Goal: Transaction & Acquisition: Download file/media

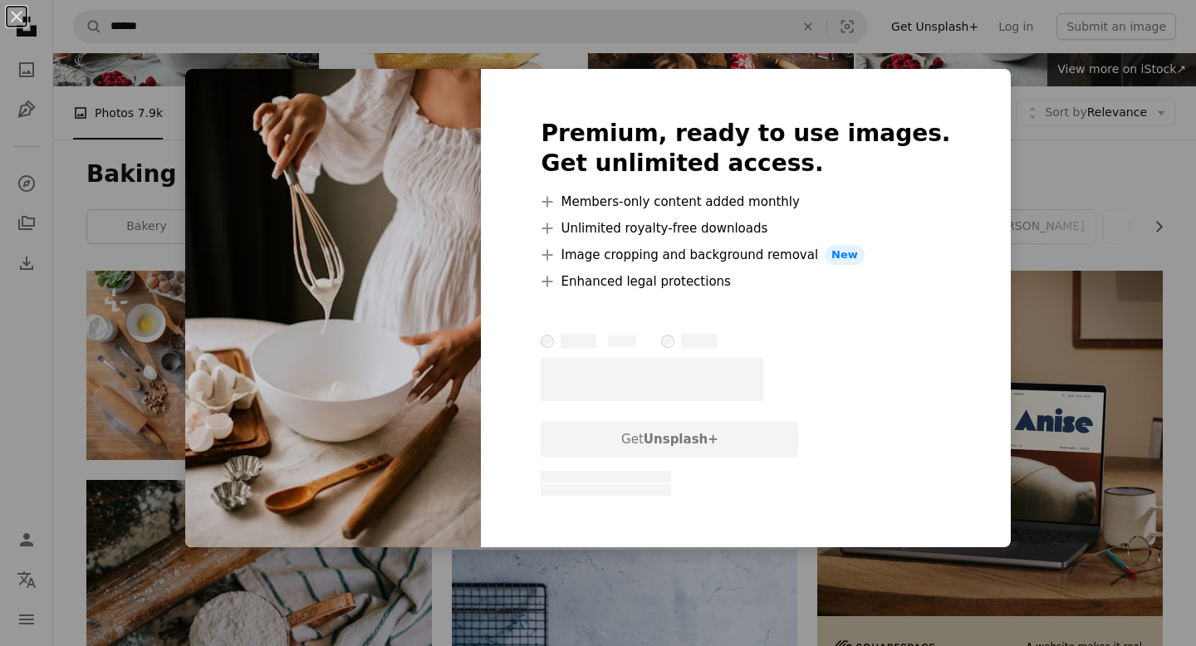
scroll to position [144, 0]
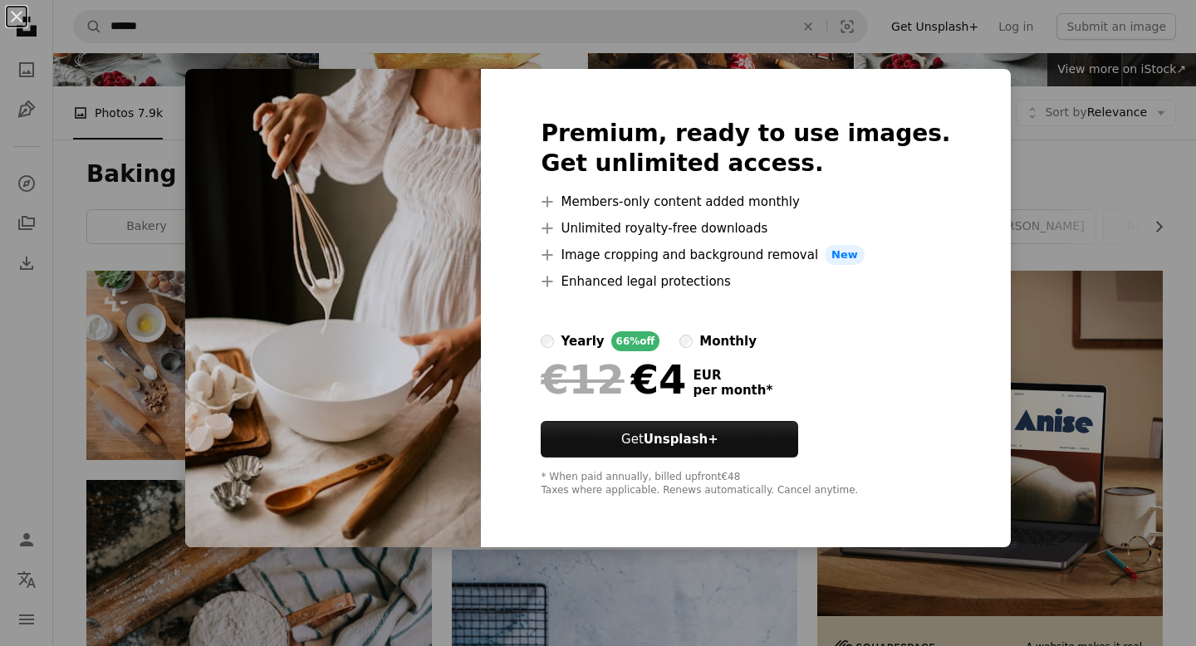
click at [697, 53] on div "An X shape Premium, ready to use images. Get unlimited access. A plus sign Memb…" at bounding box center [598, 323] width 1196 height 646
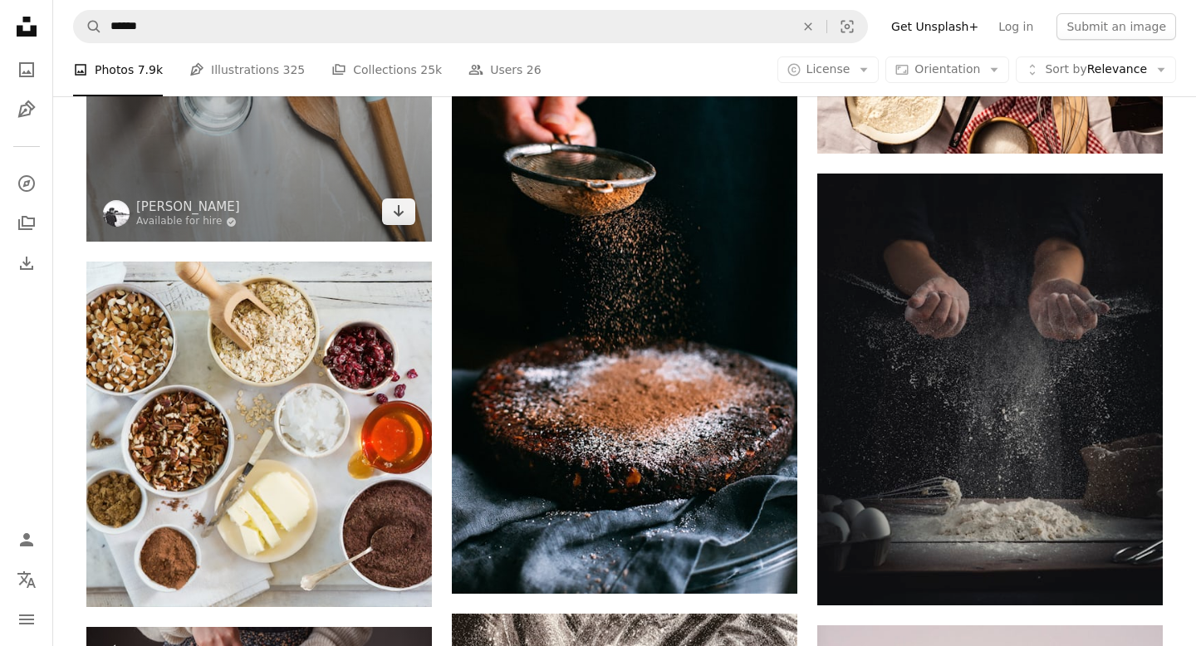
scroll to position [1999, 0]
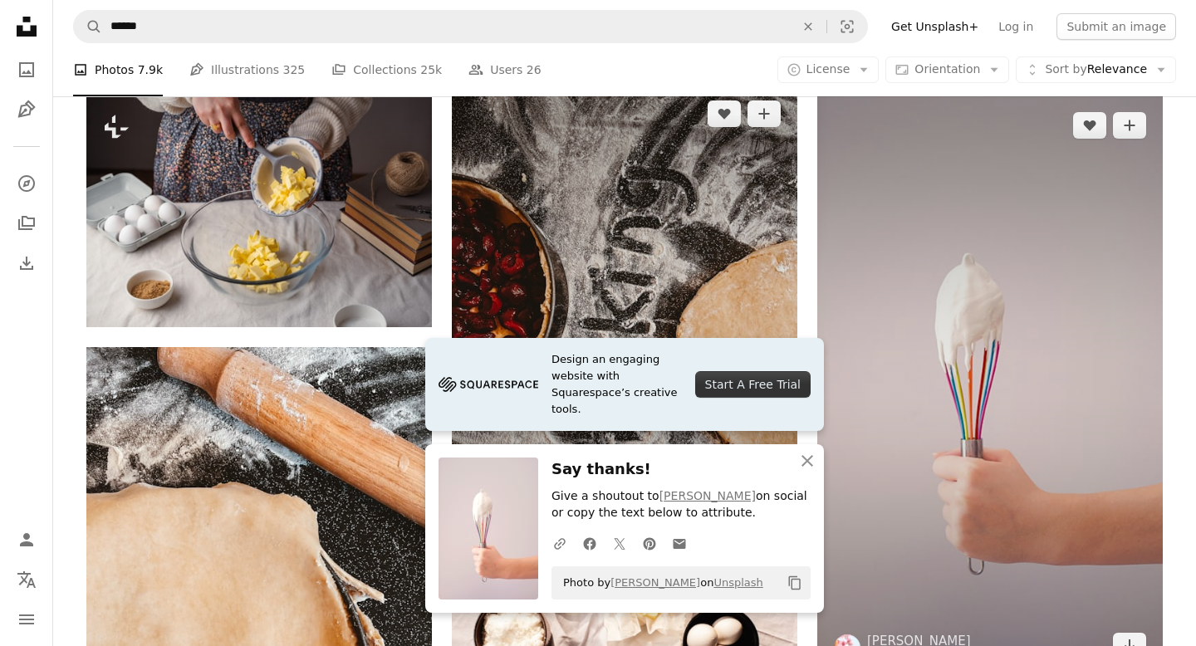
scroll to position [2527, 0]
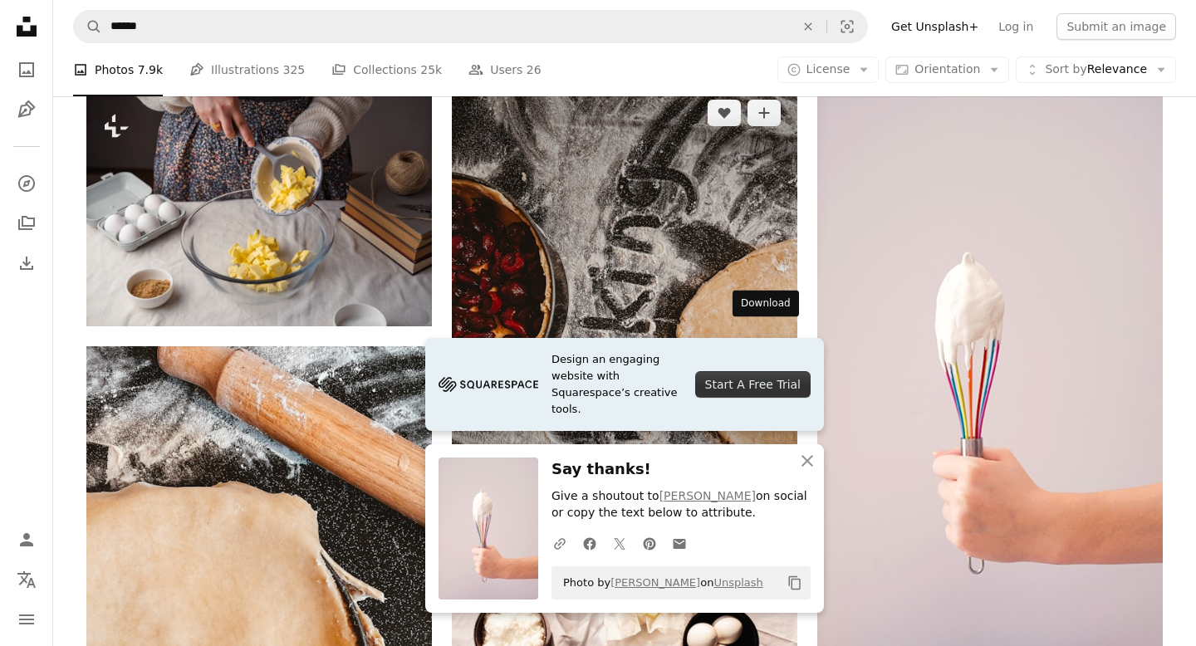
click at [765, 507] on icon "Download" at bounding box center [764, 513] width 11 height 12
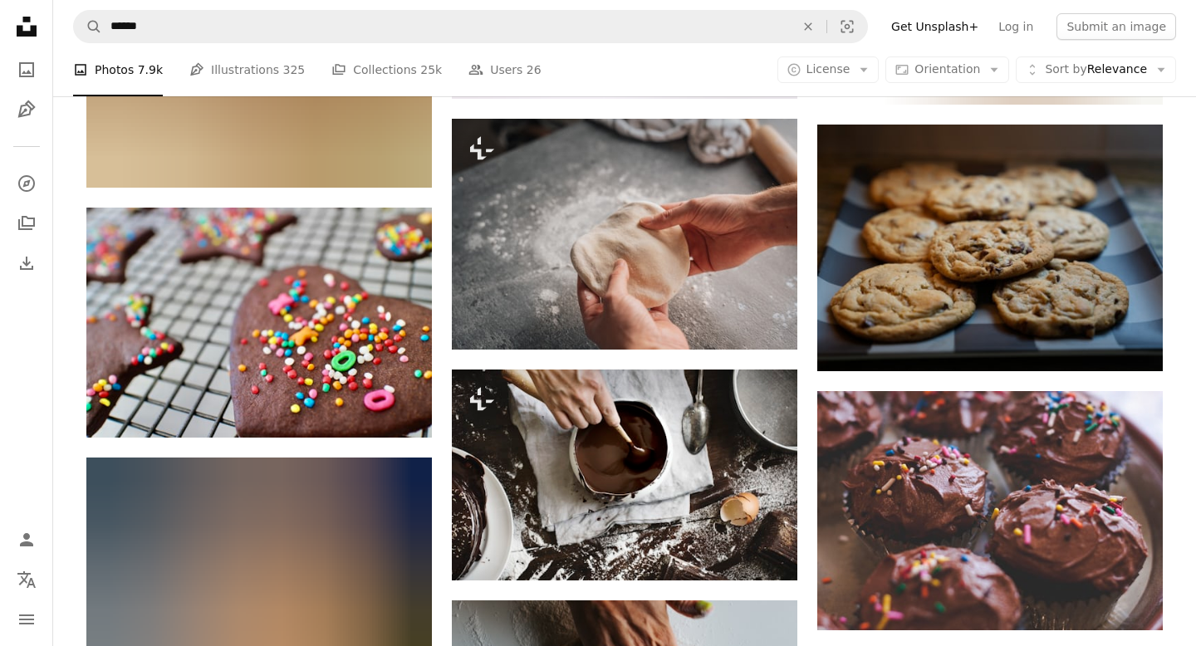
scroll to position [39391, 0]
